Goal: Task Accomplishment & Management: Use online tool/utility

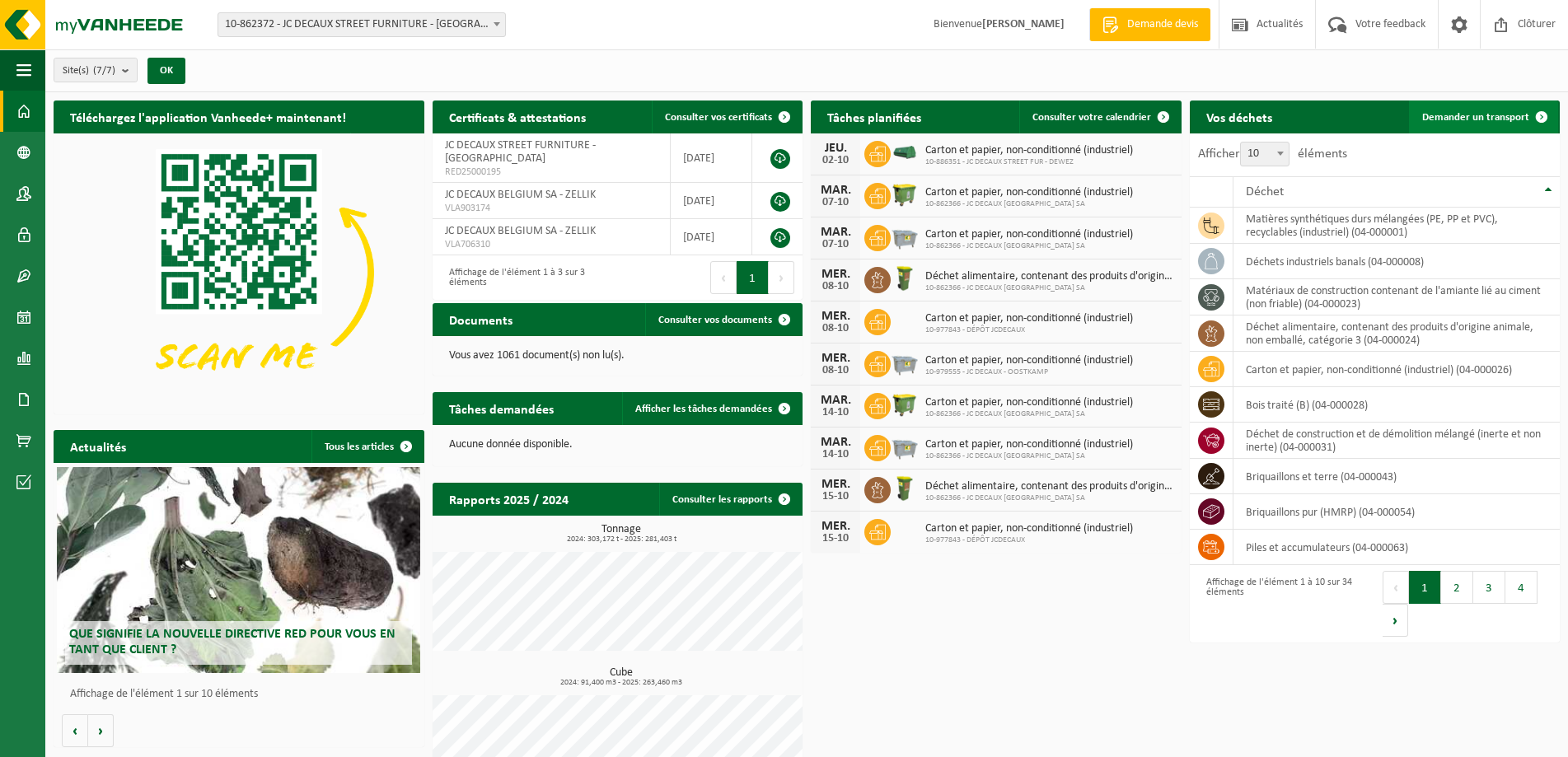
click at [1482, 112] on span "Demander un transport" at bounding box center [1476, 117] width 107 height 11
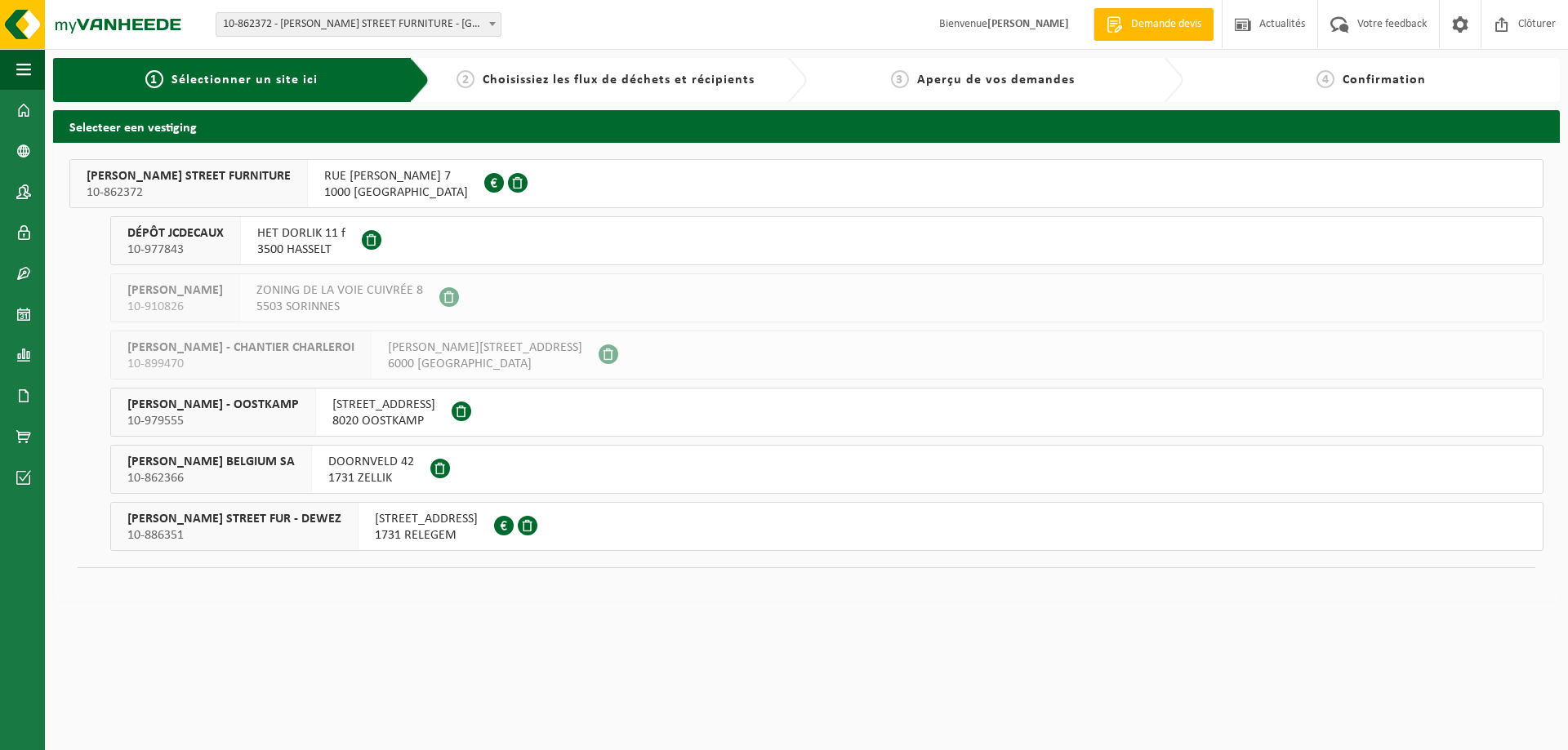
click at [328, 468] on span "DOORNVELD 42" at bounding box center [371, 462] width 86 height 16
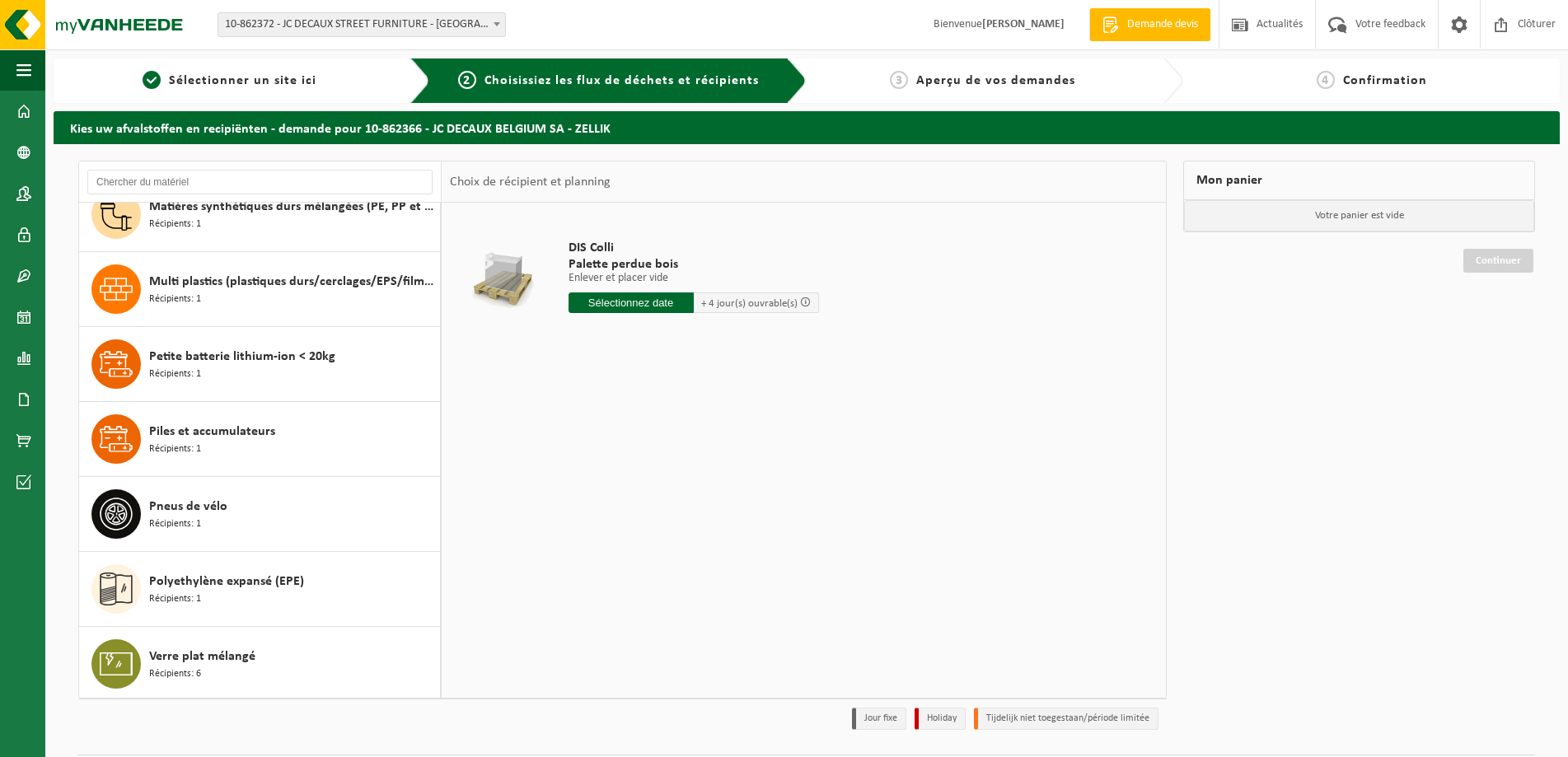
scroll to position [1828, 0]
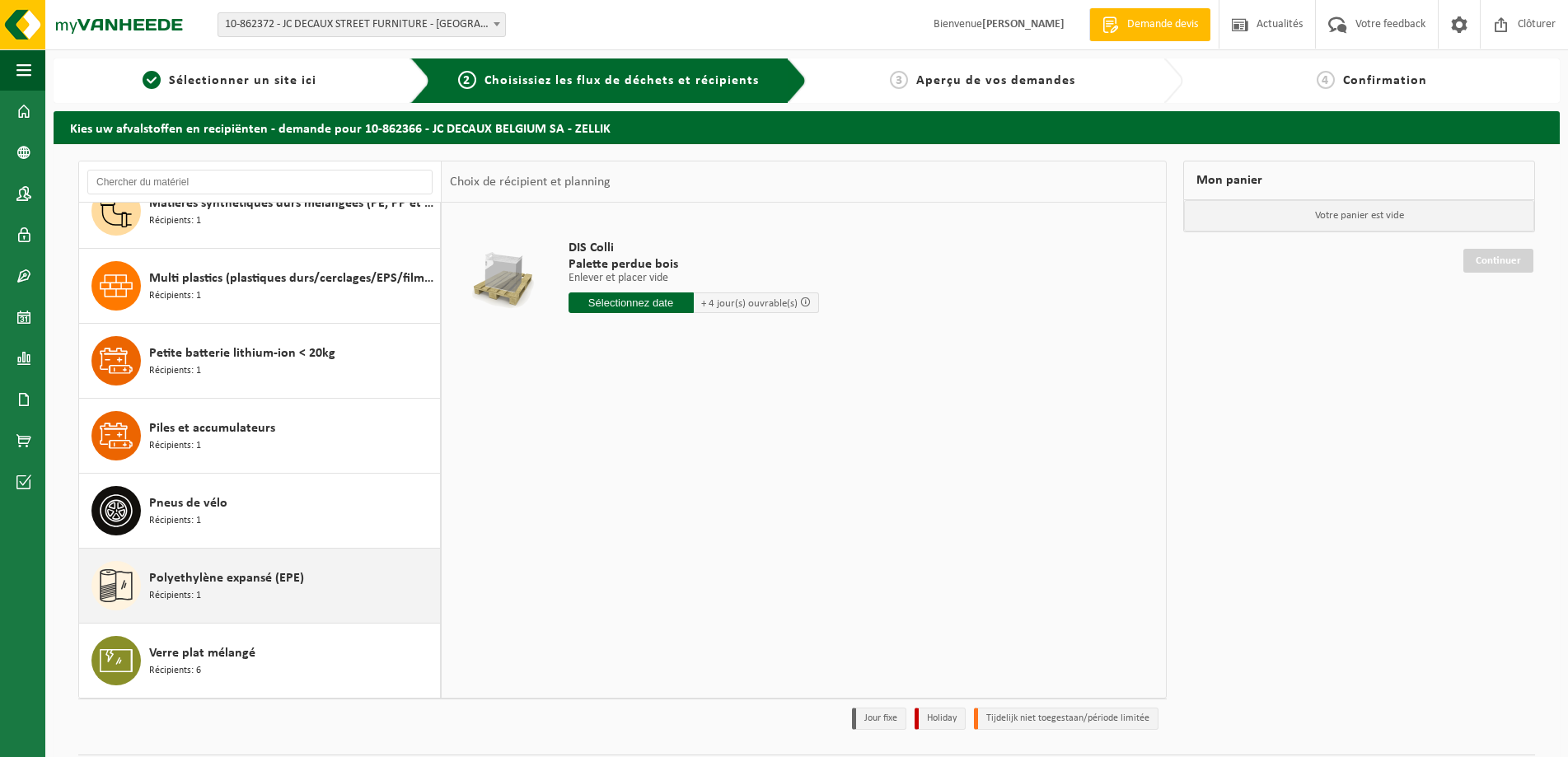
click at [206, 583] on span "Polyethylène expansé (EPE)" at bounding box center [226, 579] width 155 height 20
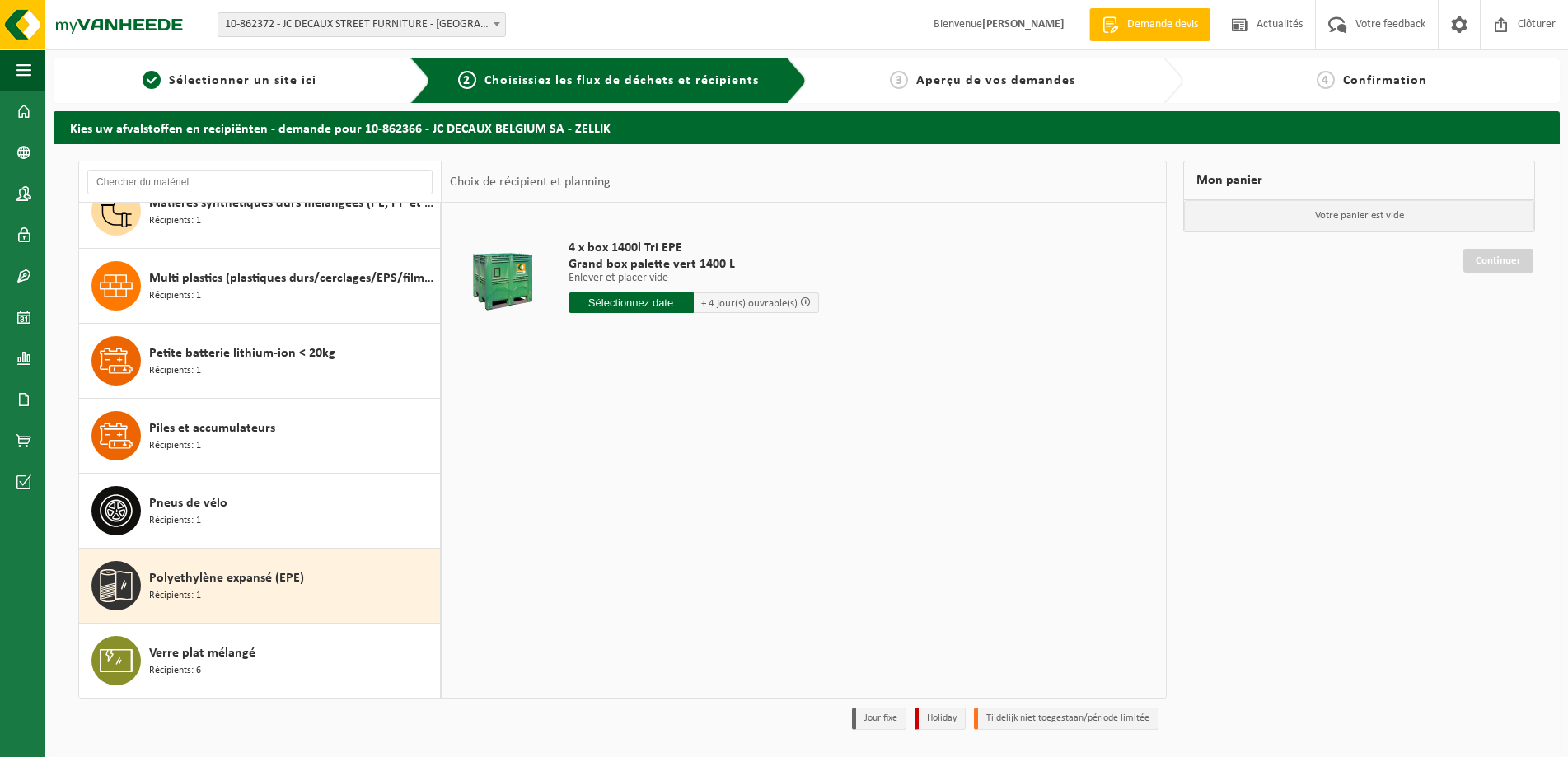
click at [627, 300] on input "text" at bounding box center [631, 302] width 125 height 21
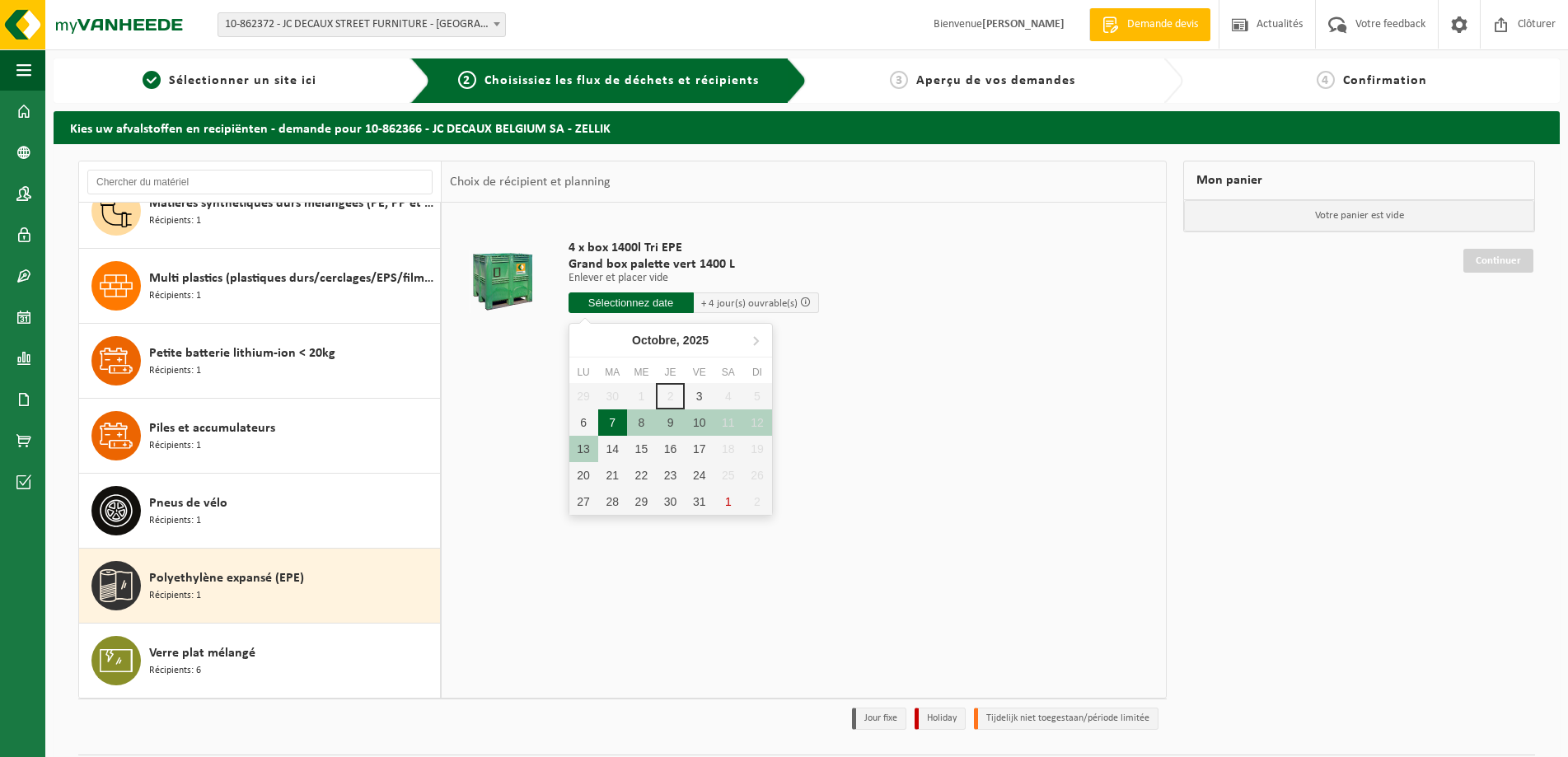
click at [617, 423] on div "7" at bounding box center [613, 422] width 29 height 26
type input "à partir de 2025-10-07"
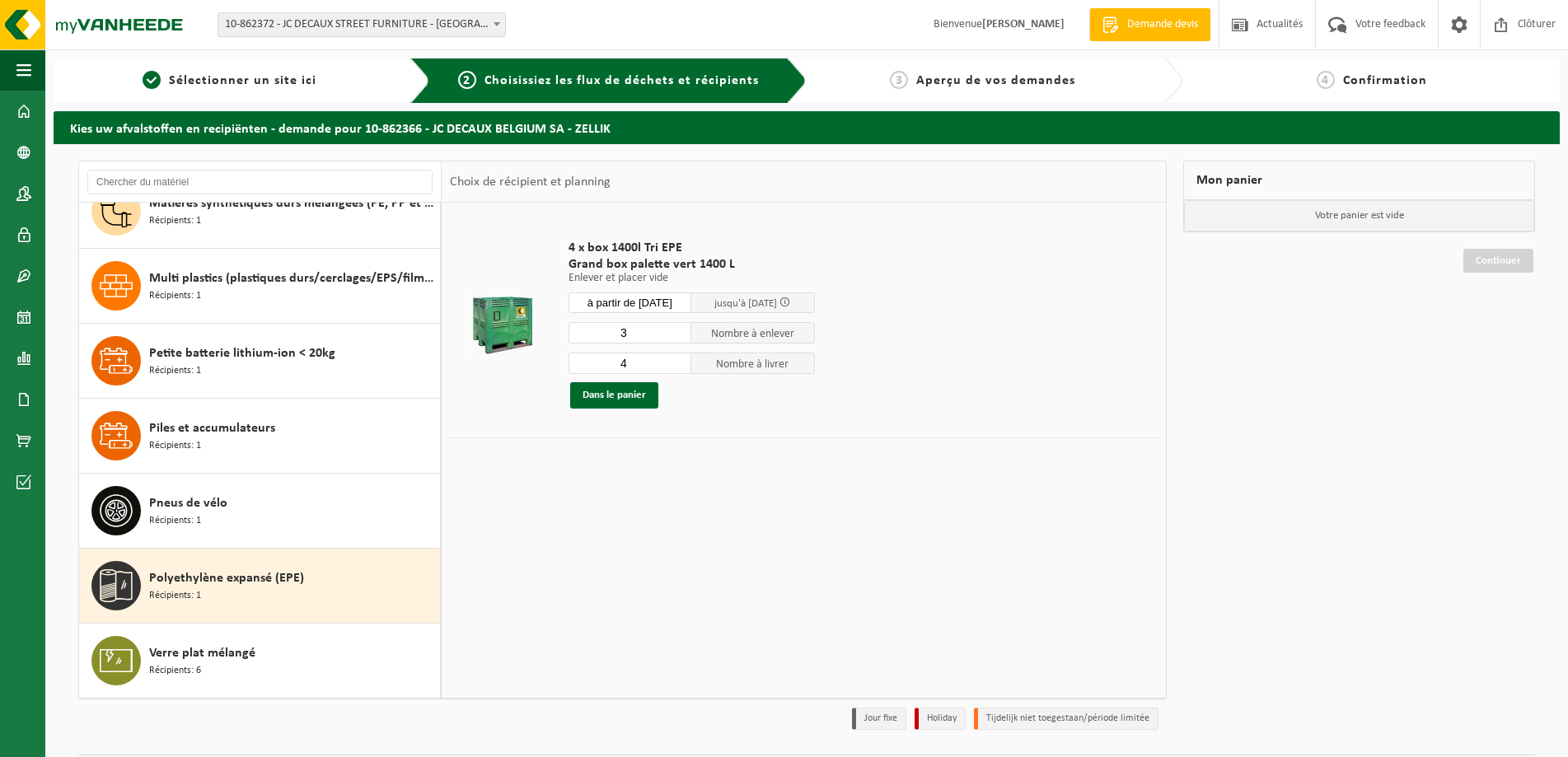
type input "3"
click at [676, 336] on input "3" at bounding box center [630, 333] width 124 height 22
type input "3"
click at [676, 366] on input "3" at bounding box center [630, 363] width 124 height 22
click at [613, 400] on button "Dans le panier" at bounding box center [614, 395] width 88 height 26
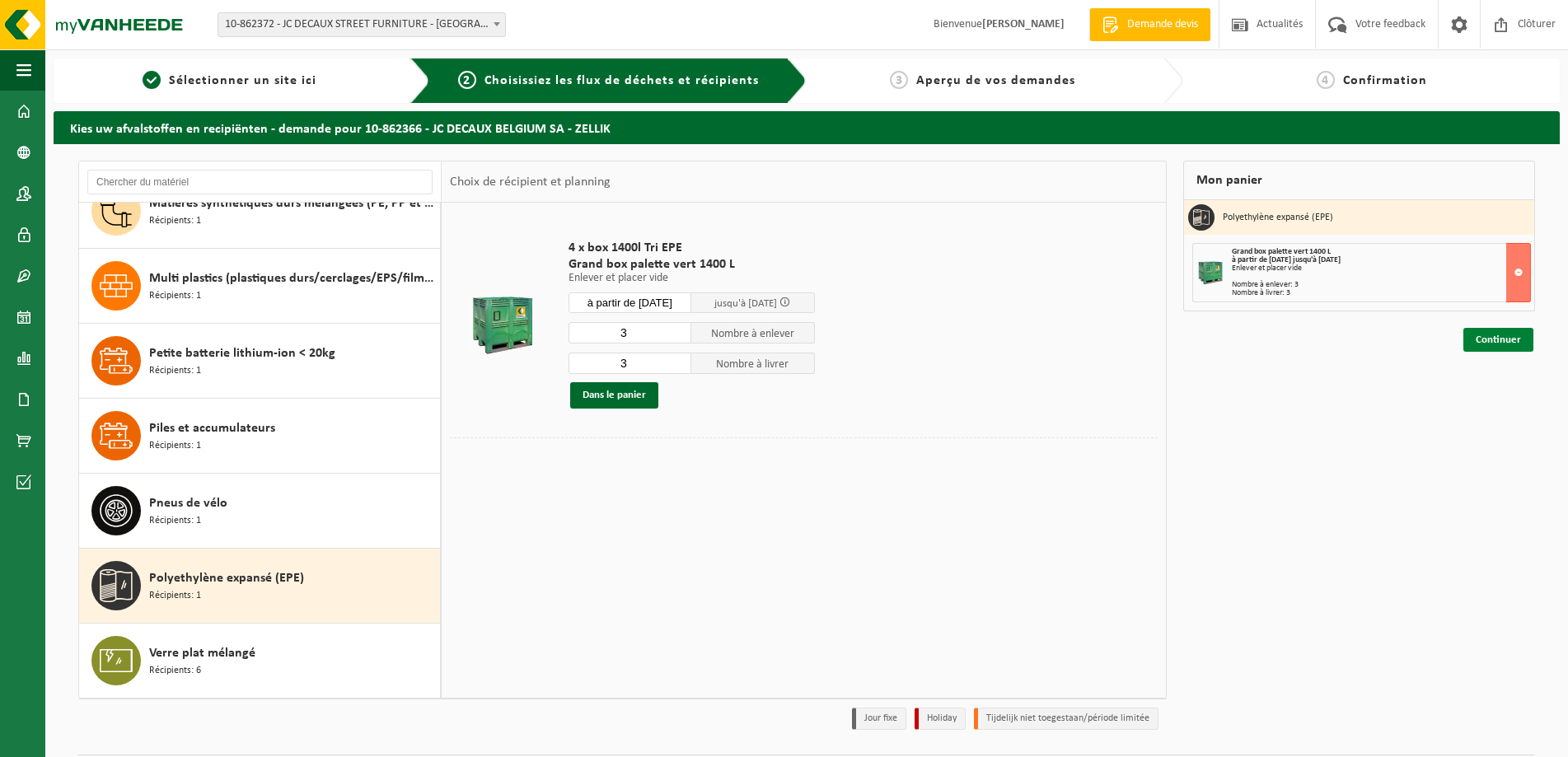
click at [1491, 341] on link "Continuer" at bounding box center [1499, 340] width 70 height 24
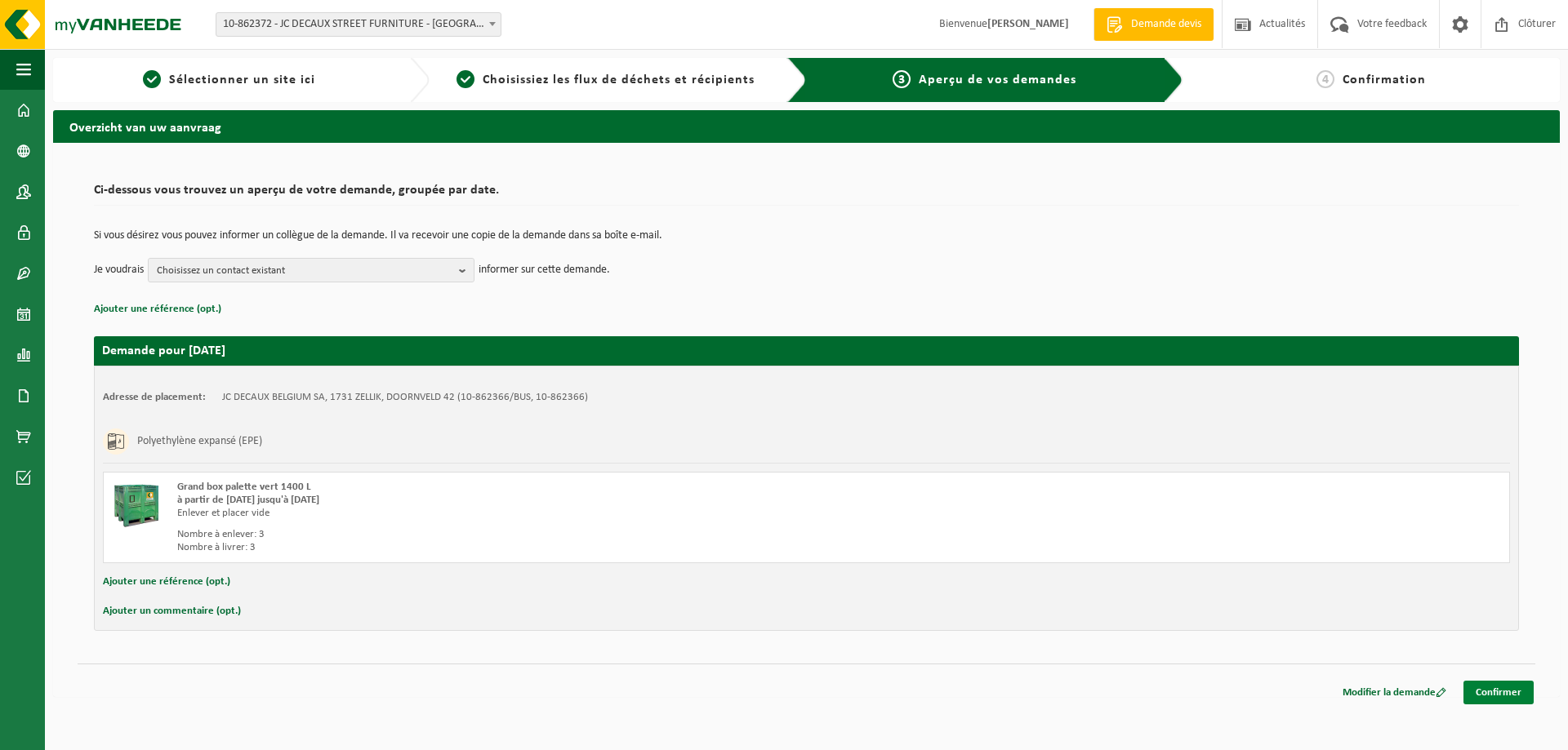
click at [1480, 688] on link "Confirmer" at bounding box center [1498, 692] width 71 height 24
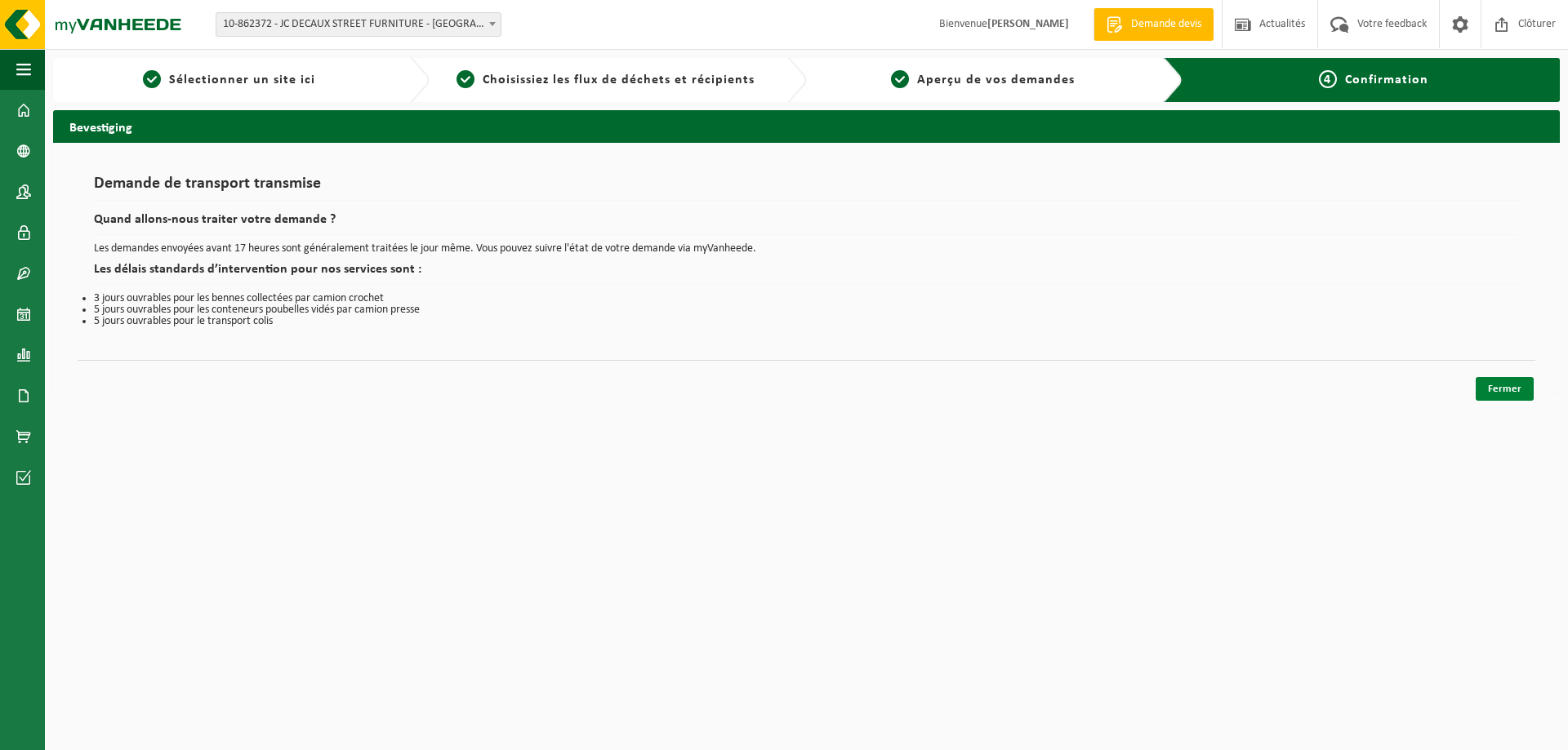
click at [1498, 383] on link "Fermer" at bounding box center [1505, 388] width 58 height 24
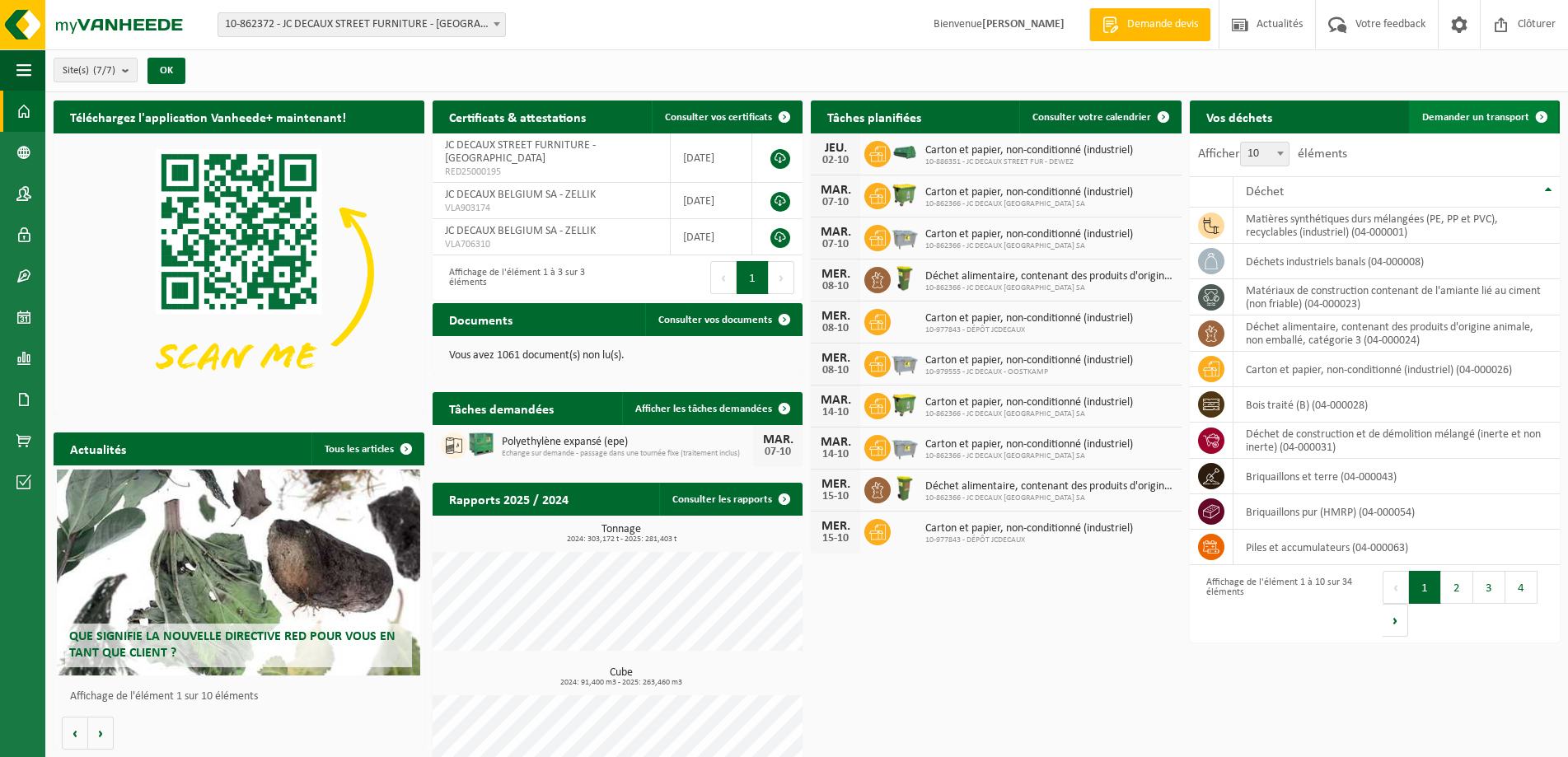
click at [1445, 105] on link "Demander un transport" at bounding box center [1483, 117] width 149 height 33
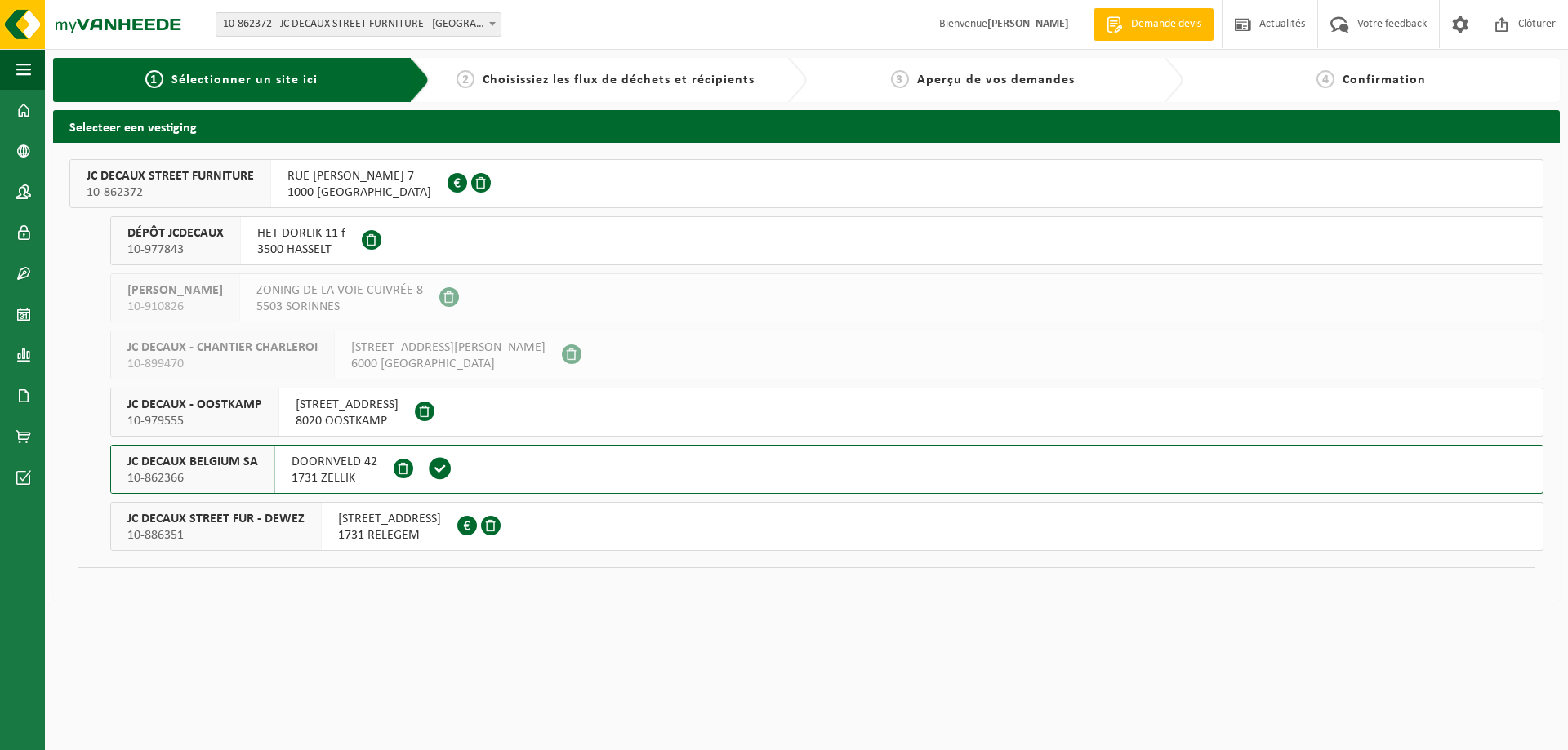
click at [347, 470] on span "DOORNVELD 42" at bounding box center [334, 462] width 86 height 16
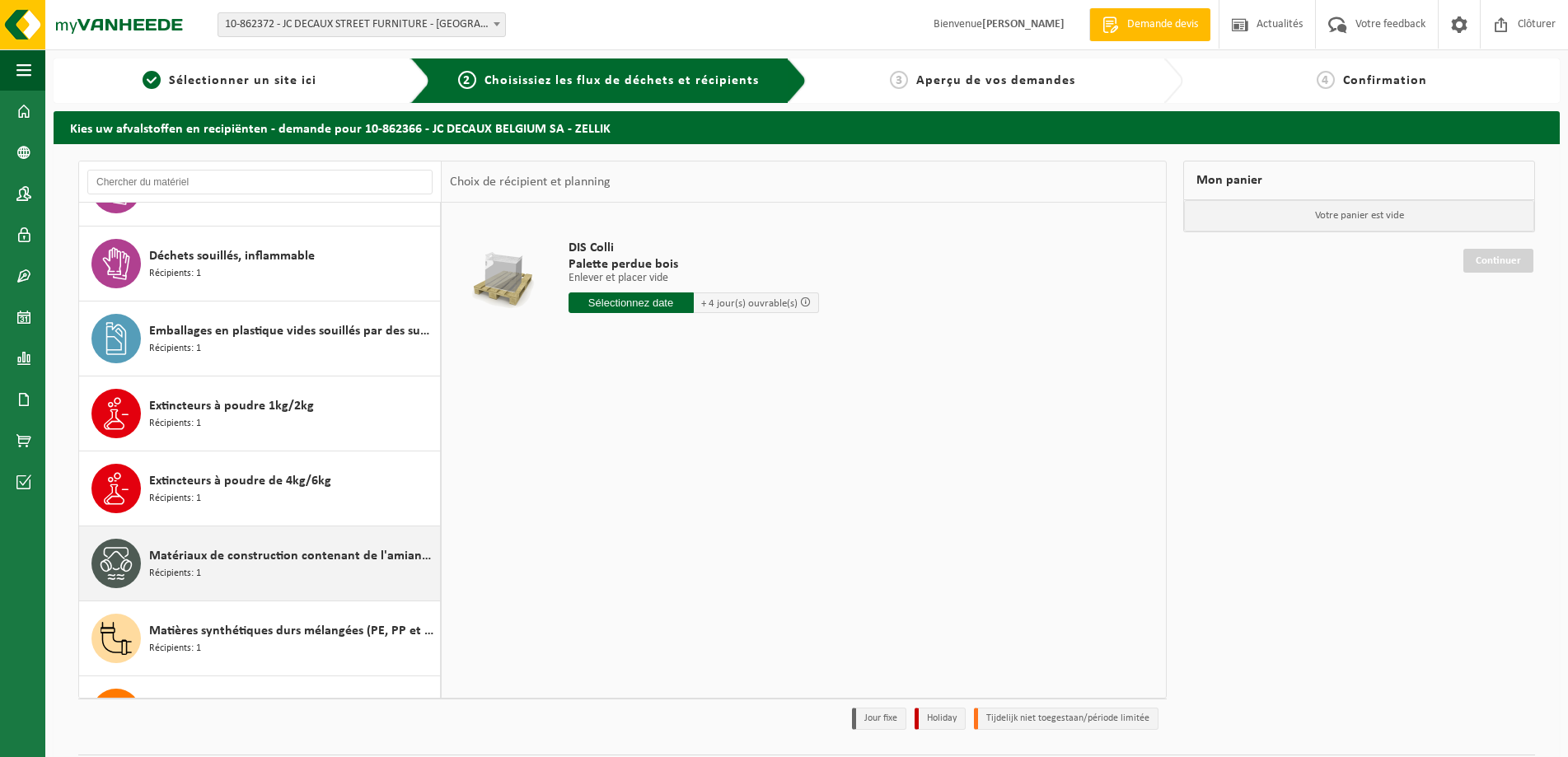
scroll to position [1482, 0]
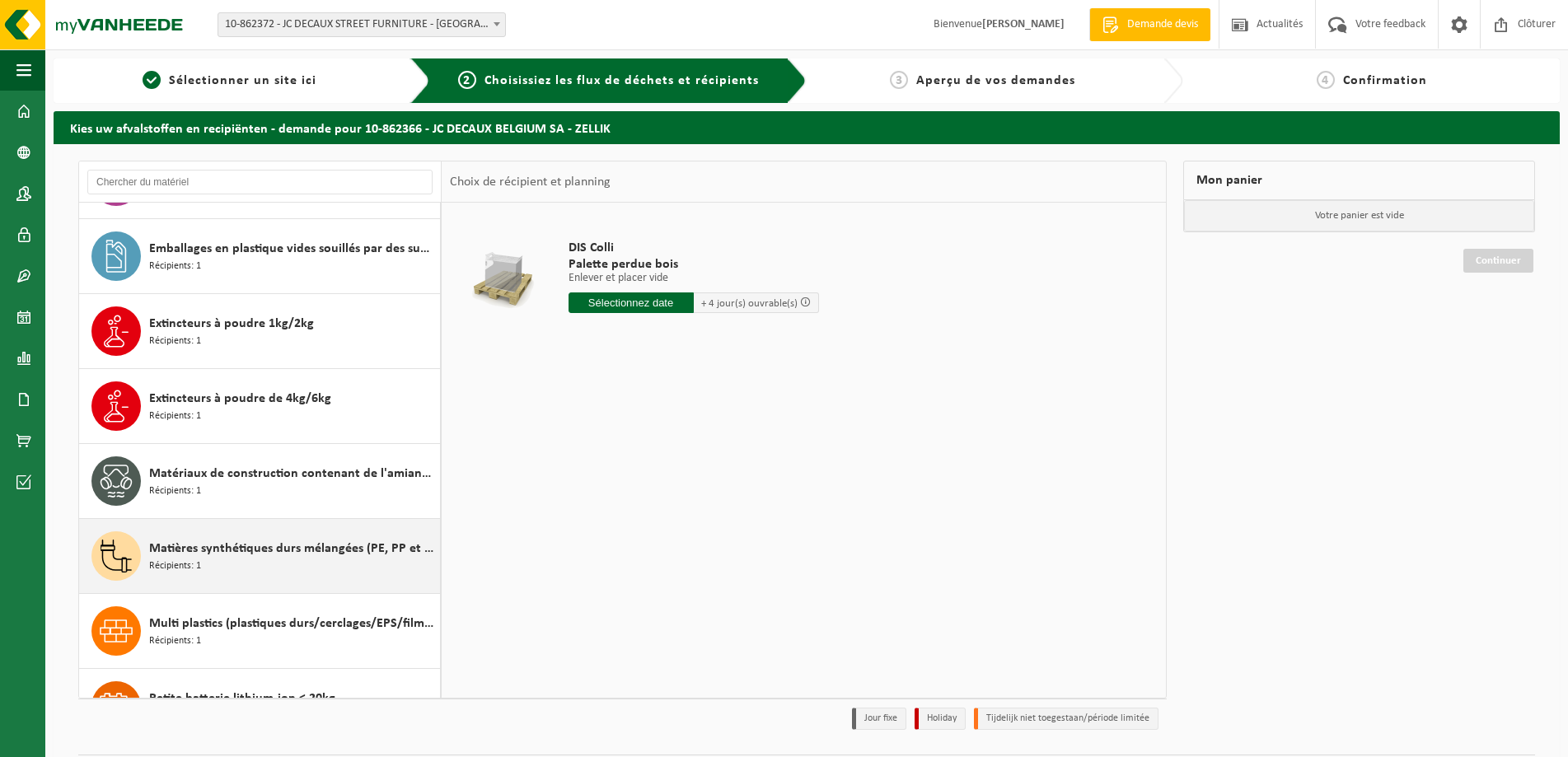
click at [260, 547] on span "Matières synthétiques durs mélangées (PE, PP et PVC), recyclables (industriel)" at bounding box center [292, 549] width 287 height 20
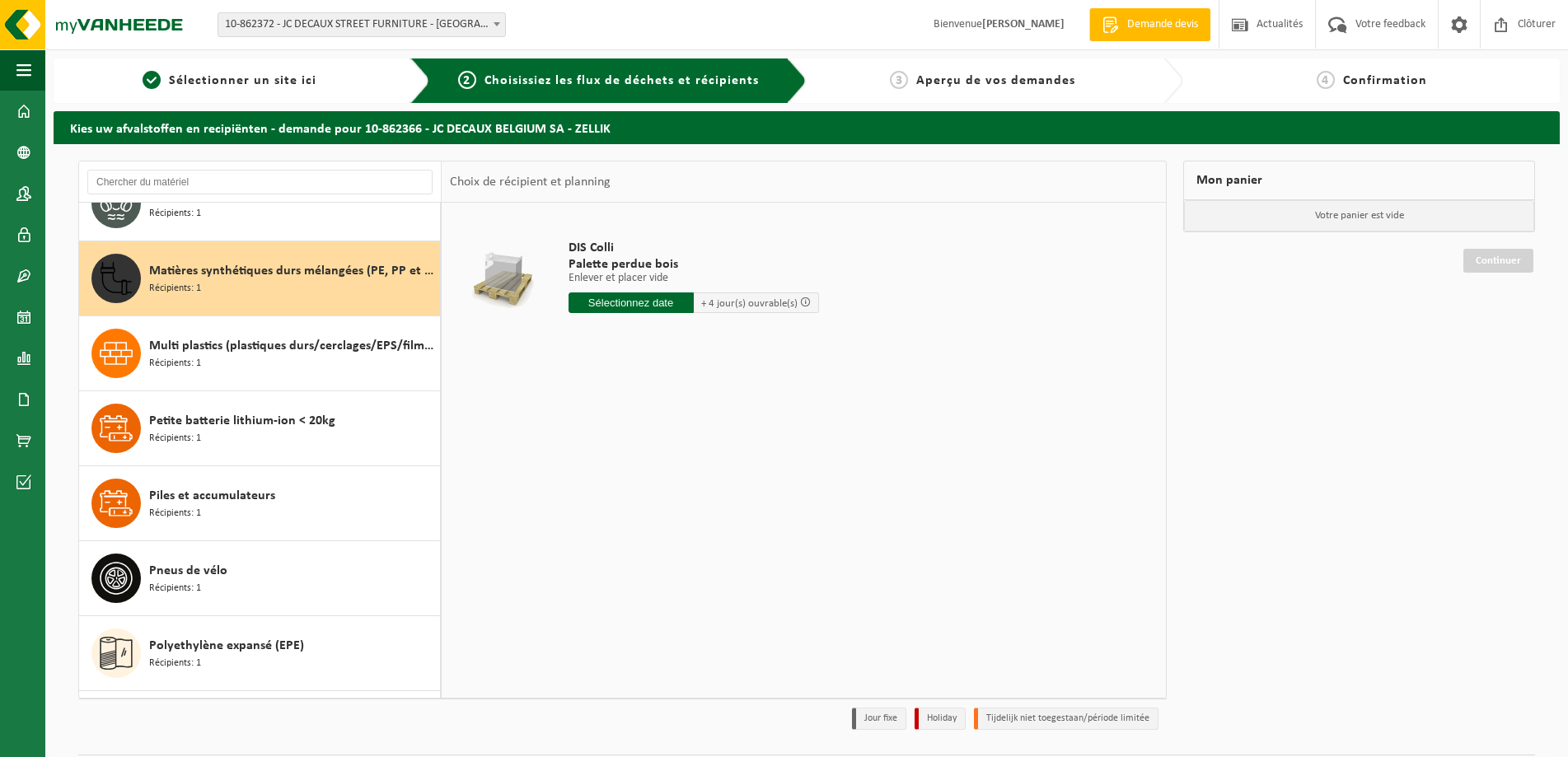
scroll to position [1799, 0]
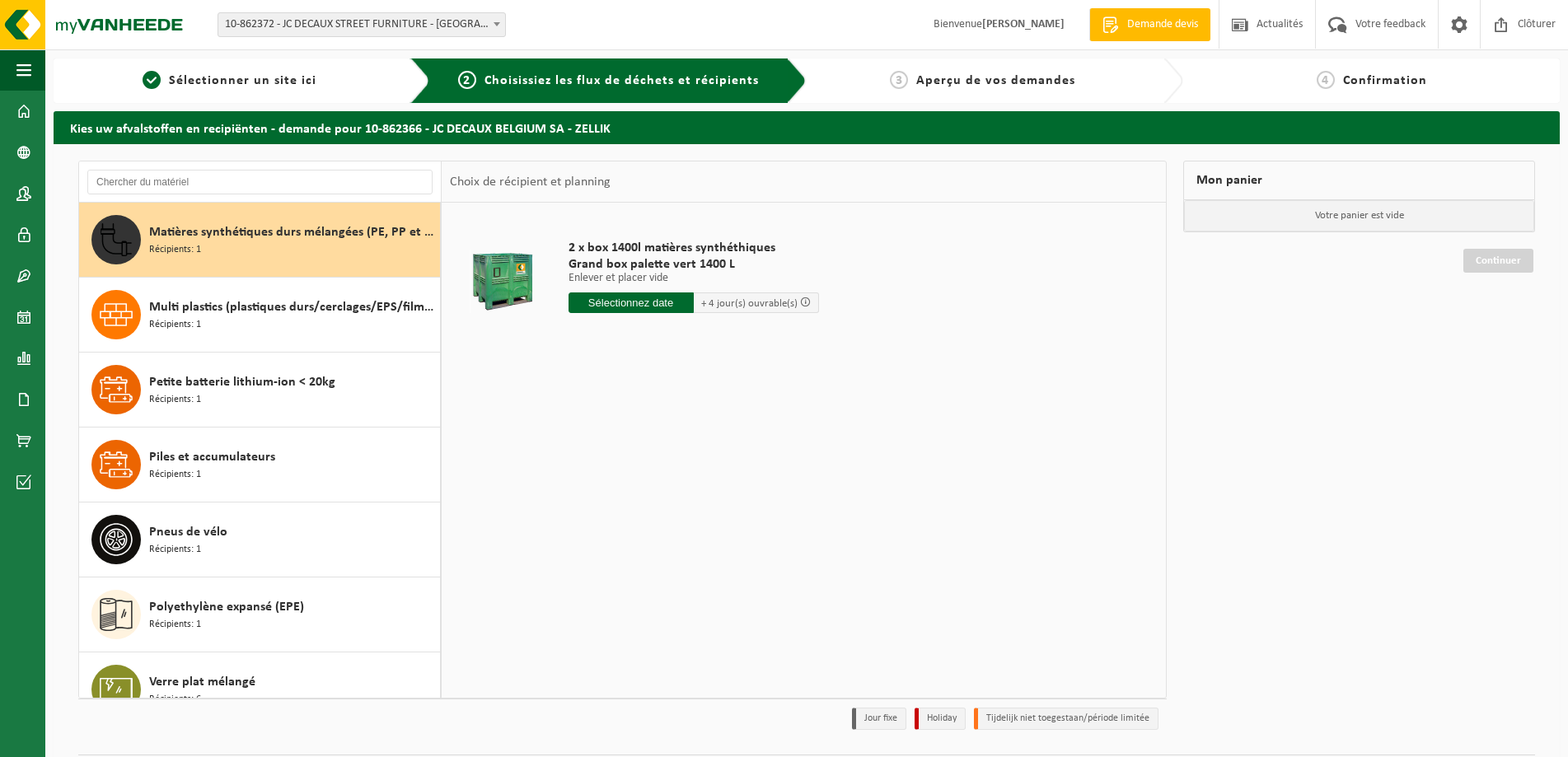
click at [654, 298] on input "text" at bounding box center [631, 302] width 125 height 21
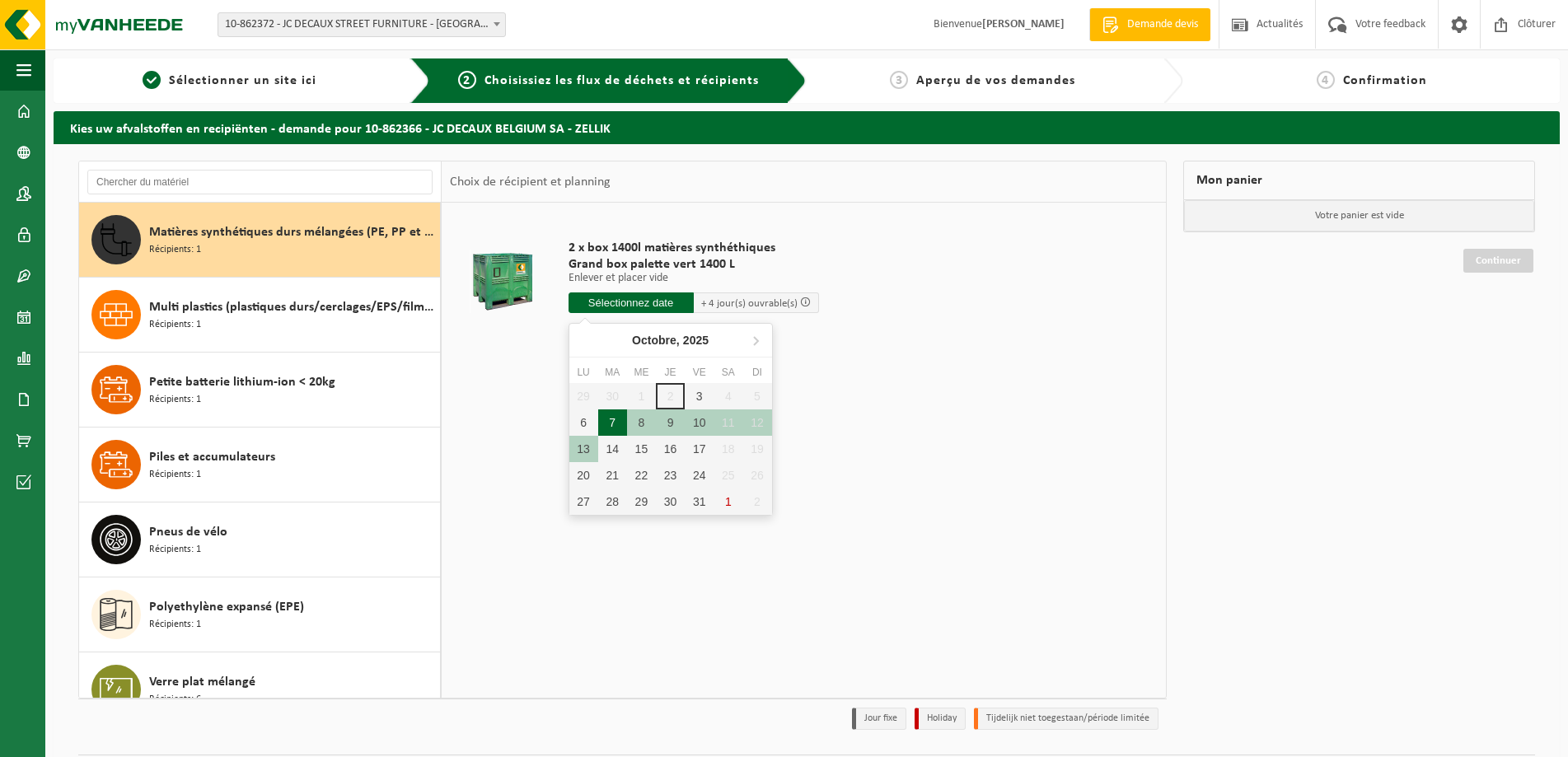
click at [620, 424] on div "7" at bounding box center [613, 422] width 29 height 26
type input "à partir de 2025-10-07"
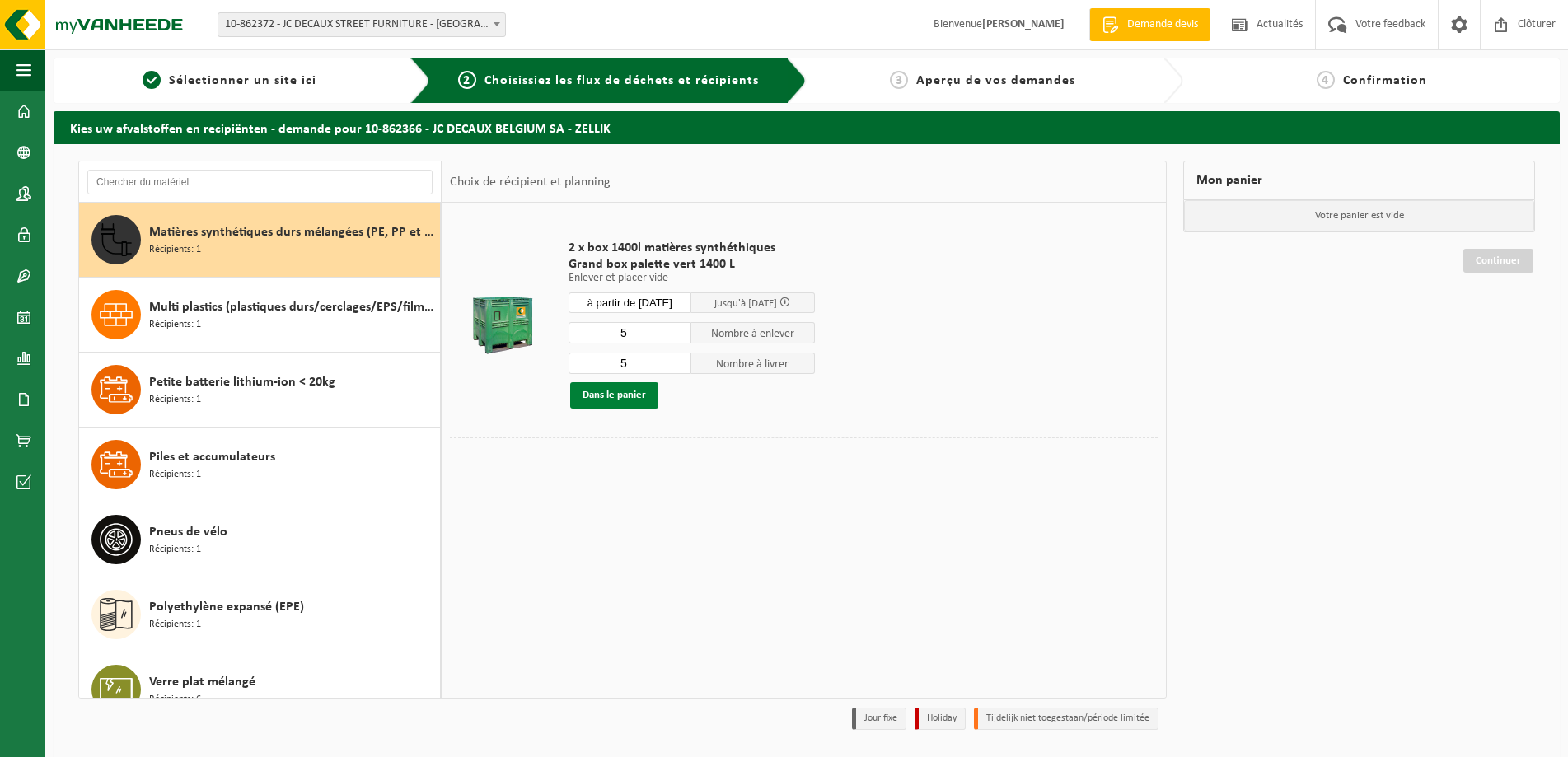
click at [602, 388] on button "Dans le panier" at bounding box center [614, 395] width 88 height 26
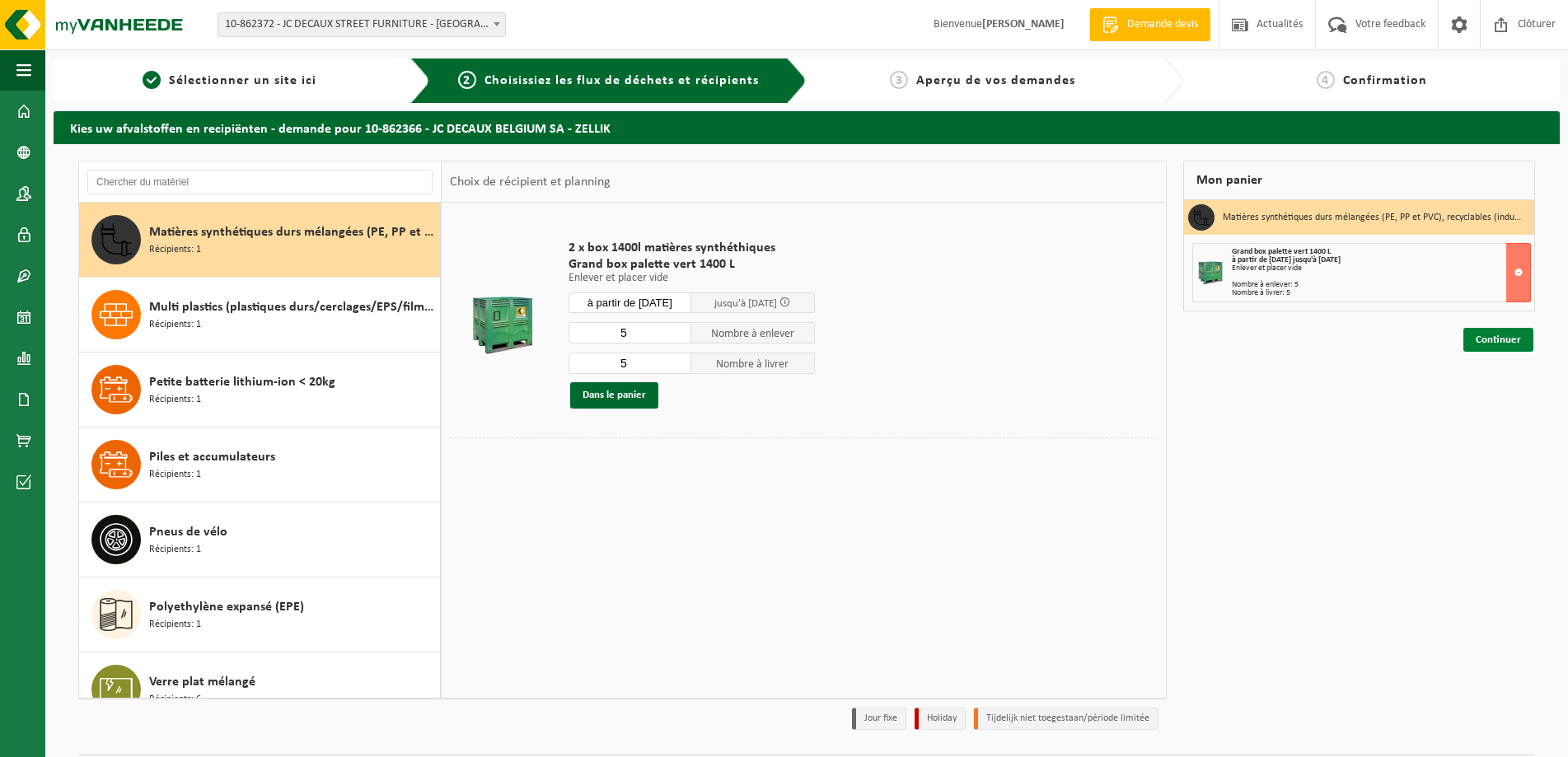
click at [1483, 336] on link "Continuer" at bounding box center [1499, 340] width 70 height 24
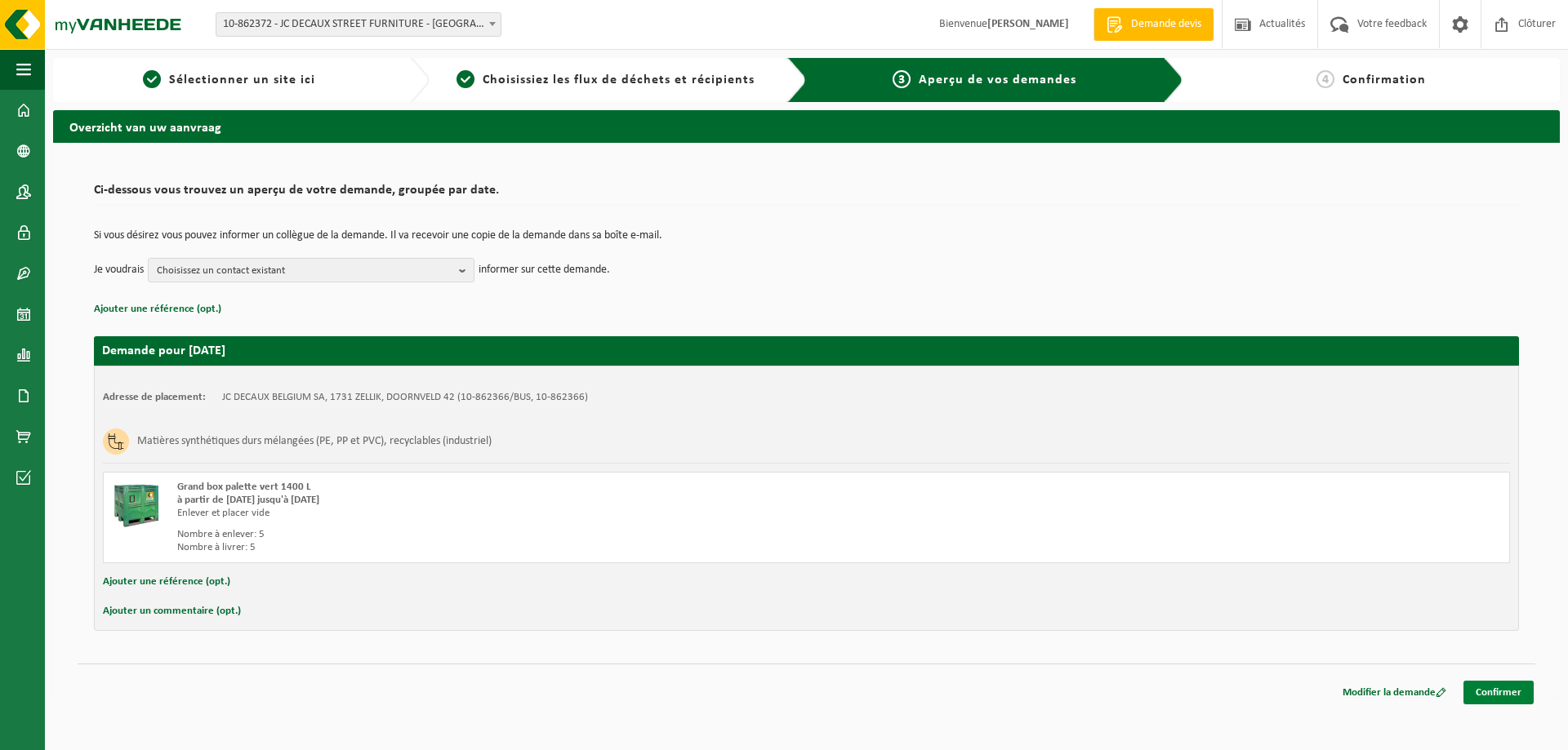
click at [1496, 694] on link "Confirmer" at bounding box center [1498, 692] width 71 height 24
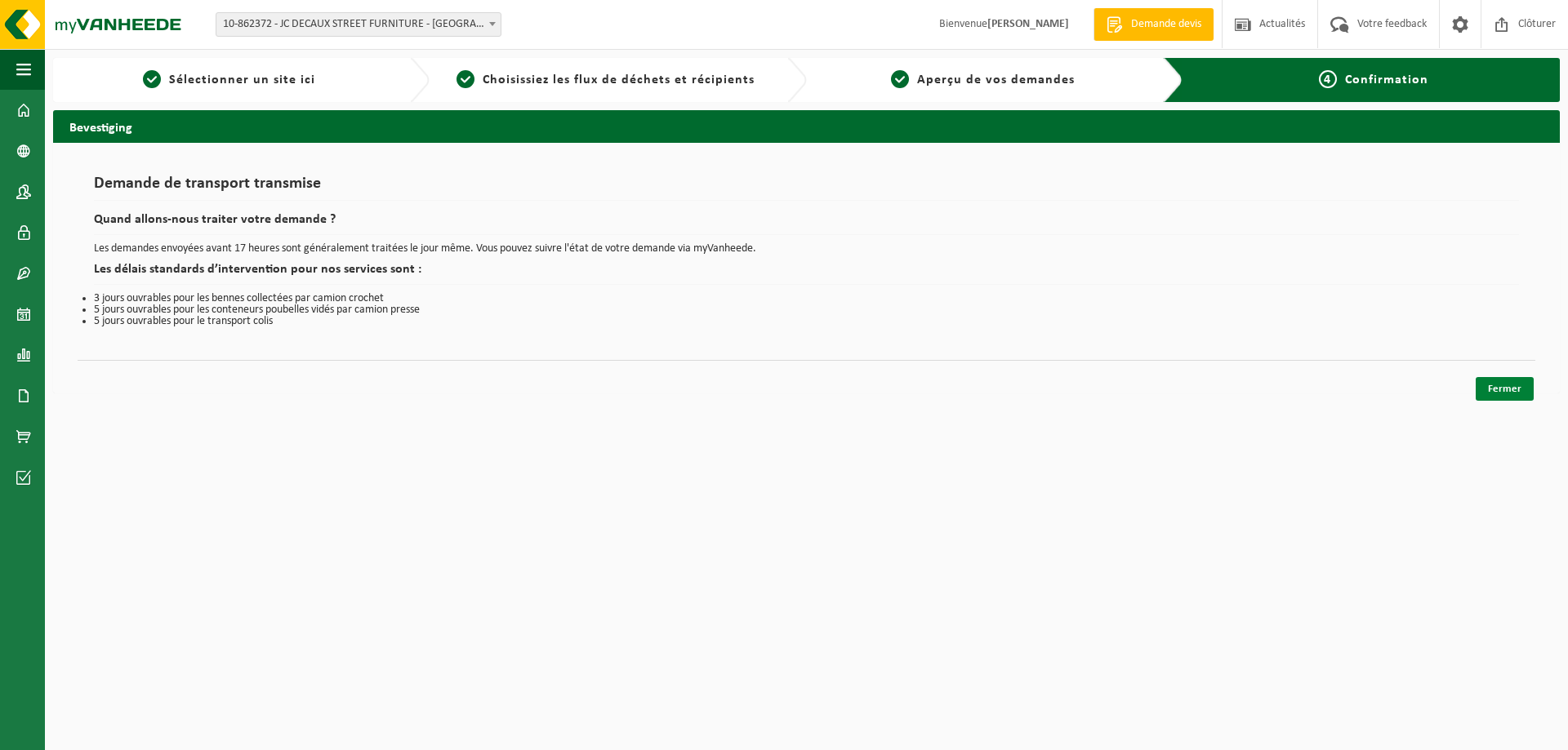
click at [1480, 386] on link "Fermer" at bounding box center [1505, 388] width 58 height 24
